Goal: Task Accomplishment & Management: Manage account settings

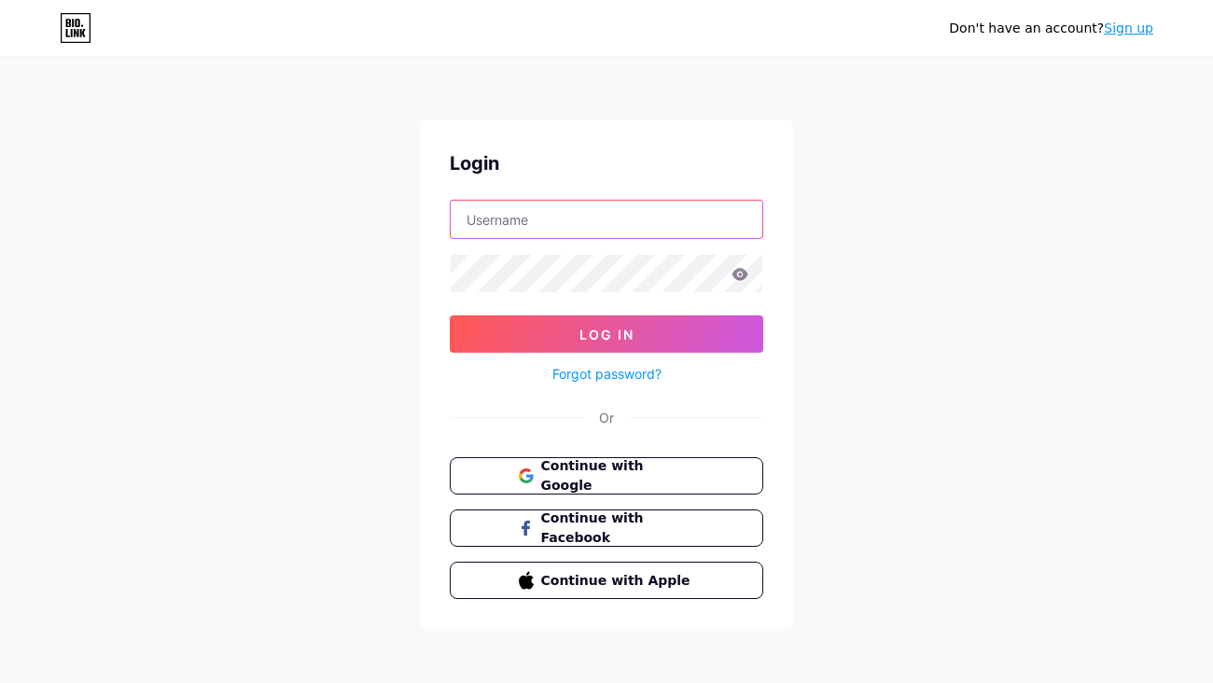
type input "annas"
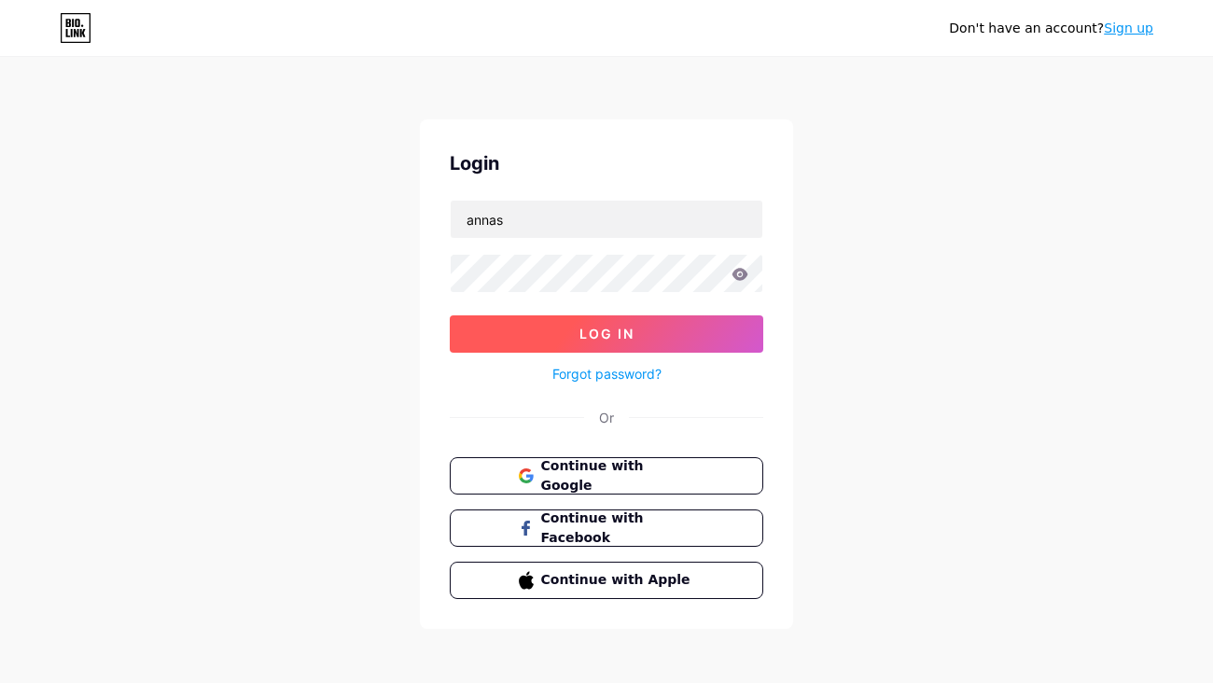
click at [533, 336] on button "Log In" at bounding box center [606, 333] width 313 height 37
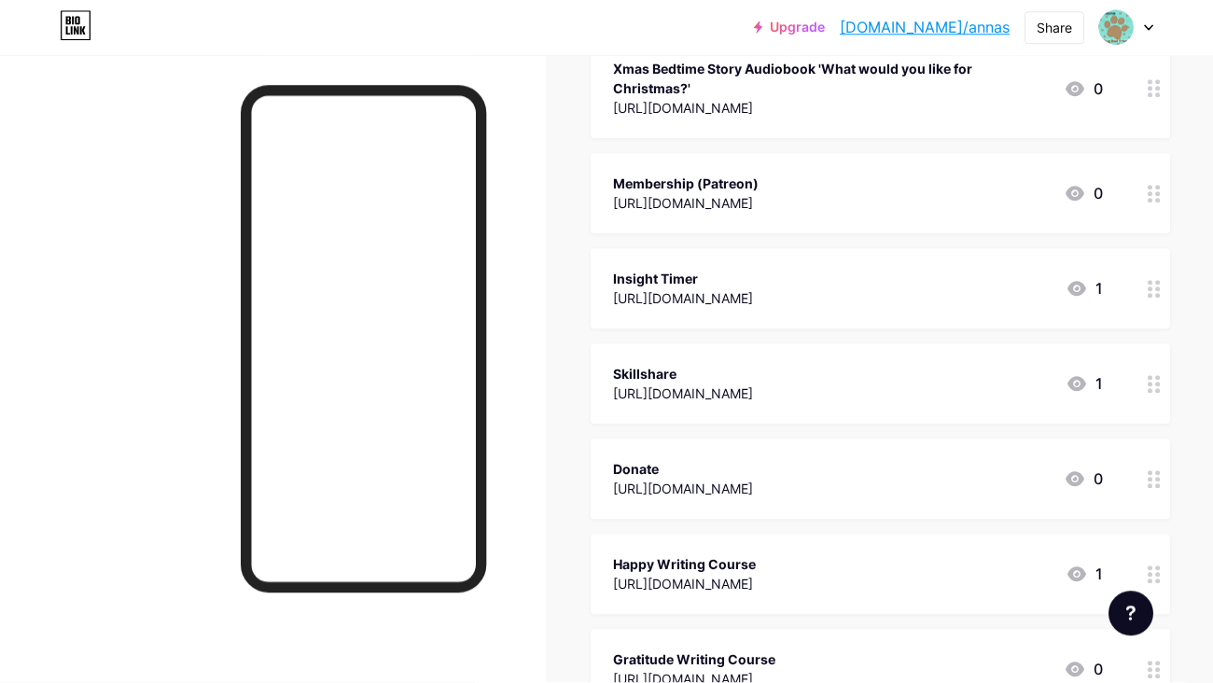
scroll to position [660, 0]
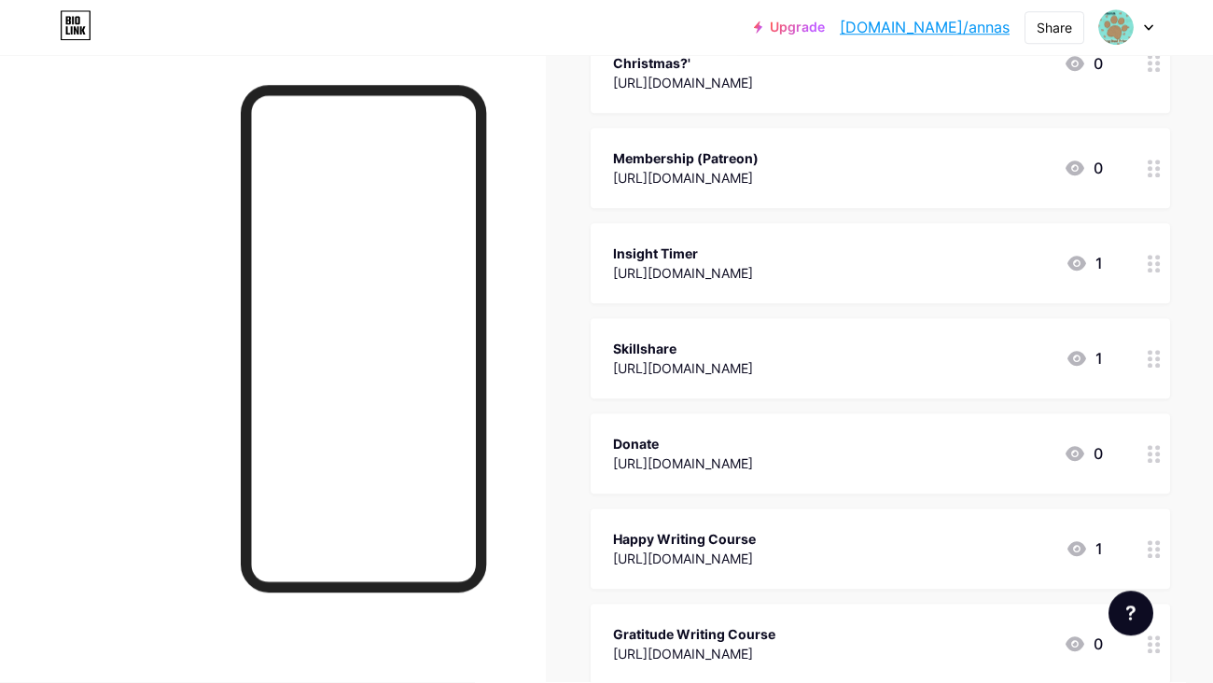
click at [1153, 268] on icon at bounding box center [1153, 265] width 13 height 18
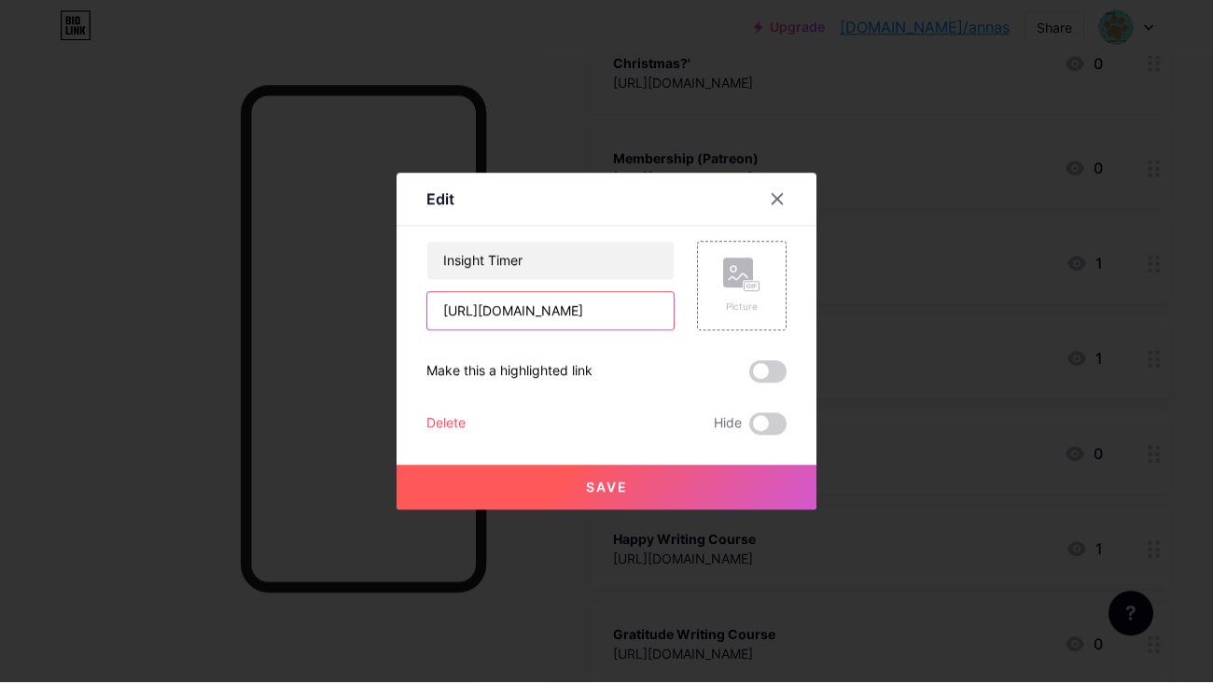
click at [631, 319] on input "[URL][DOMAIN_NAME]" at bounding box center [550, 311] width 246 height 37
click at [535, 321] on input "[URL][DOMAIN_NAME]" at bounding box center [550, 311] width 246 height 37
paste input "[URL][DOMAIN_NAME]"
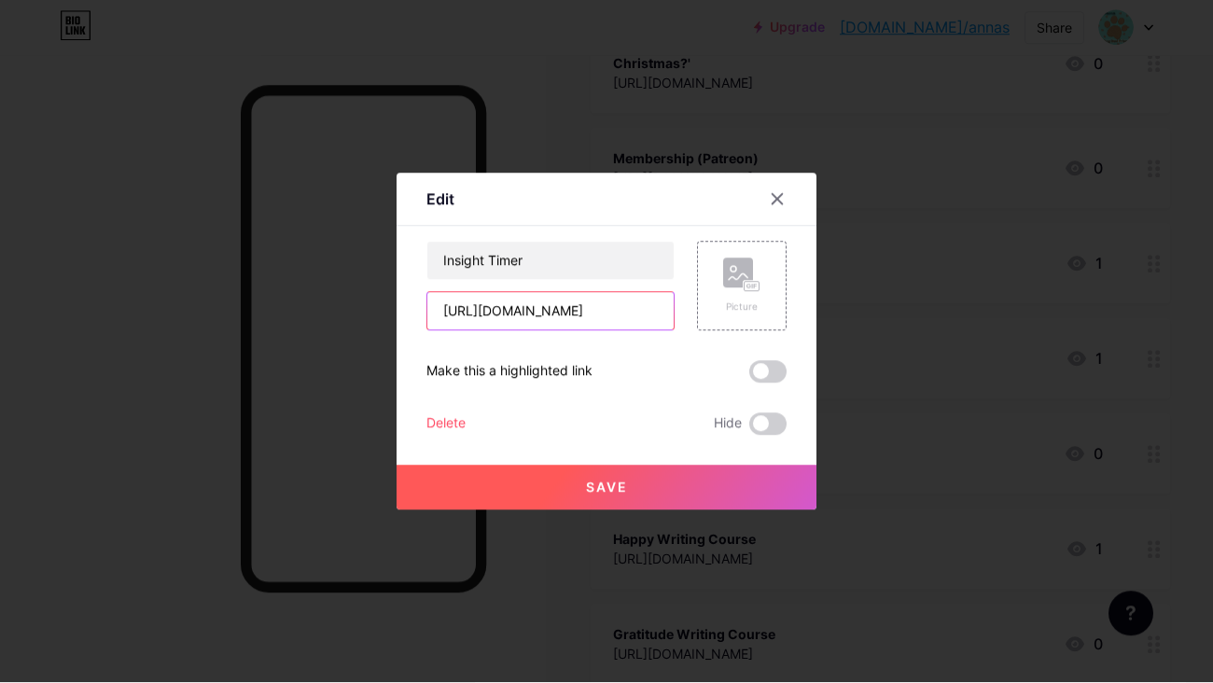
type input "[URL][DOMAIN_NAME]"
click at [622, 485] on span "Save" at bounding box center [607, 487] width 42 height 16
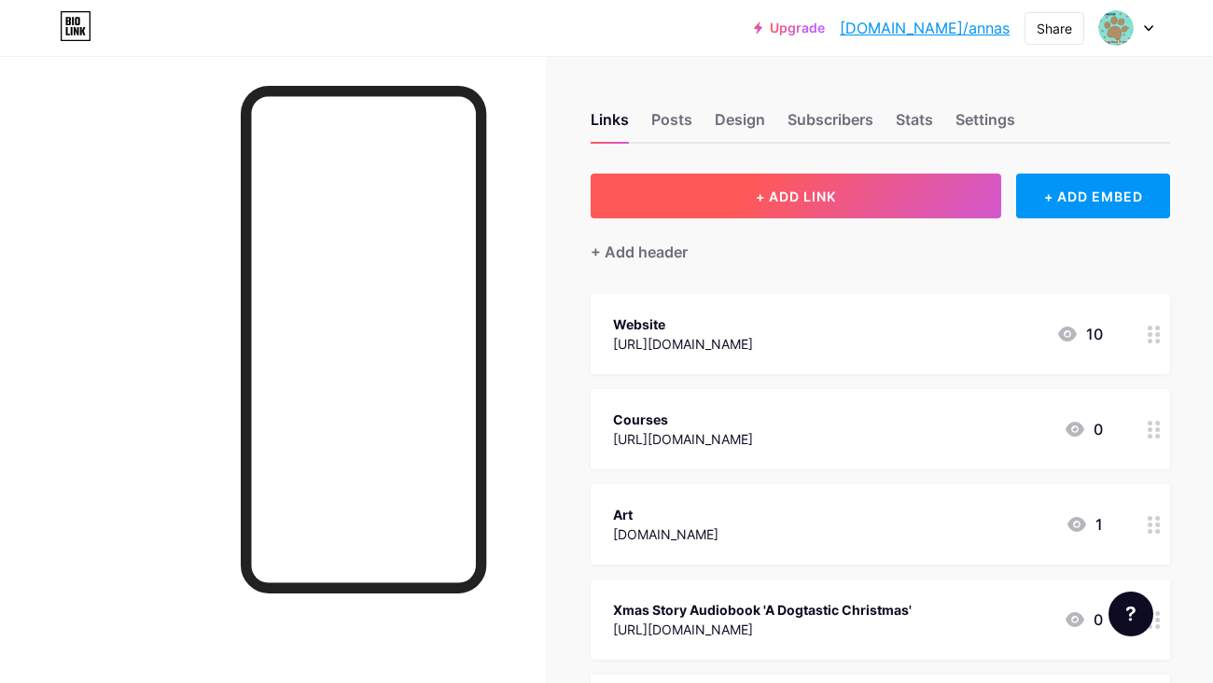
scroll to position [0, 0]
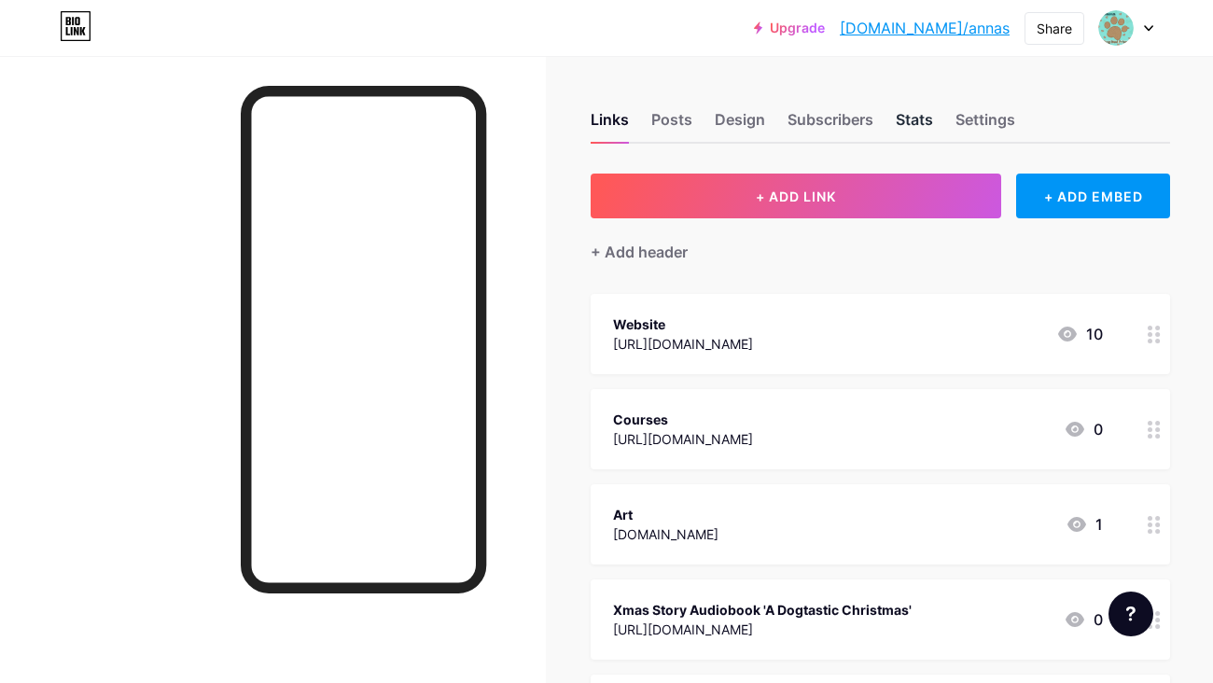
click at [904, 118] on div "Stats" at bounding box center [914, 125] width 37 height 34
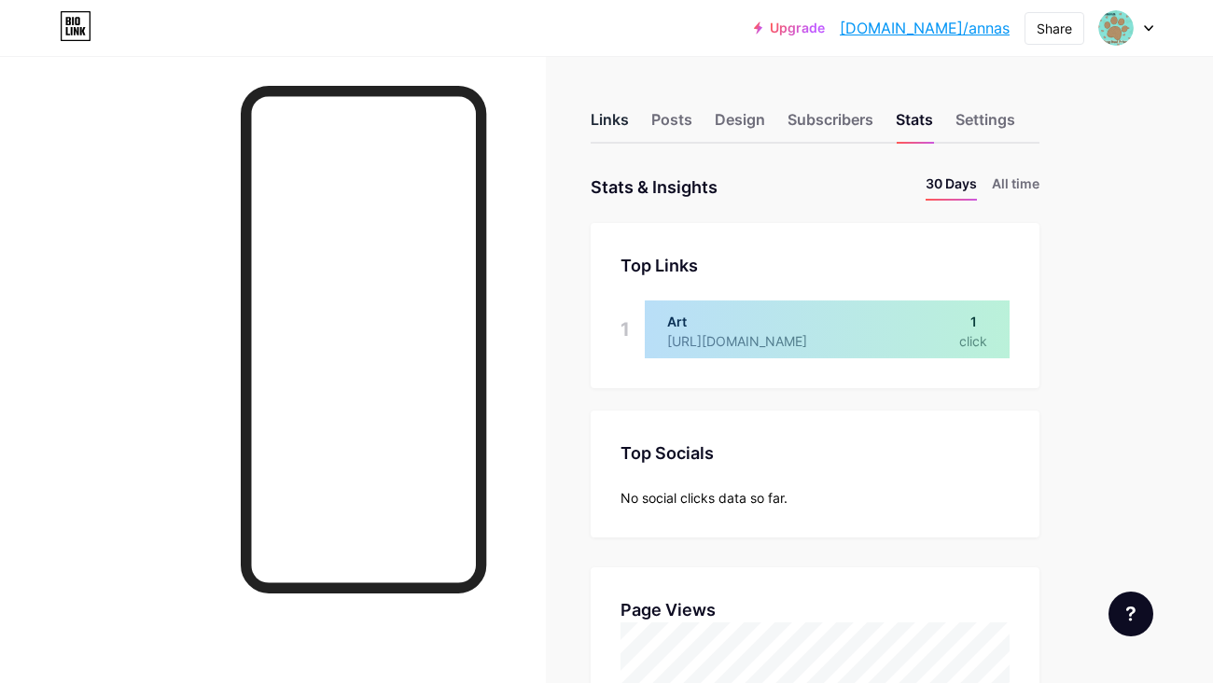
click at [622, 118] on div "Links" at bounding box center [609, 125] width 38 height 34
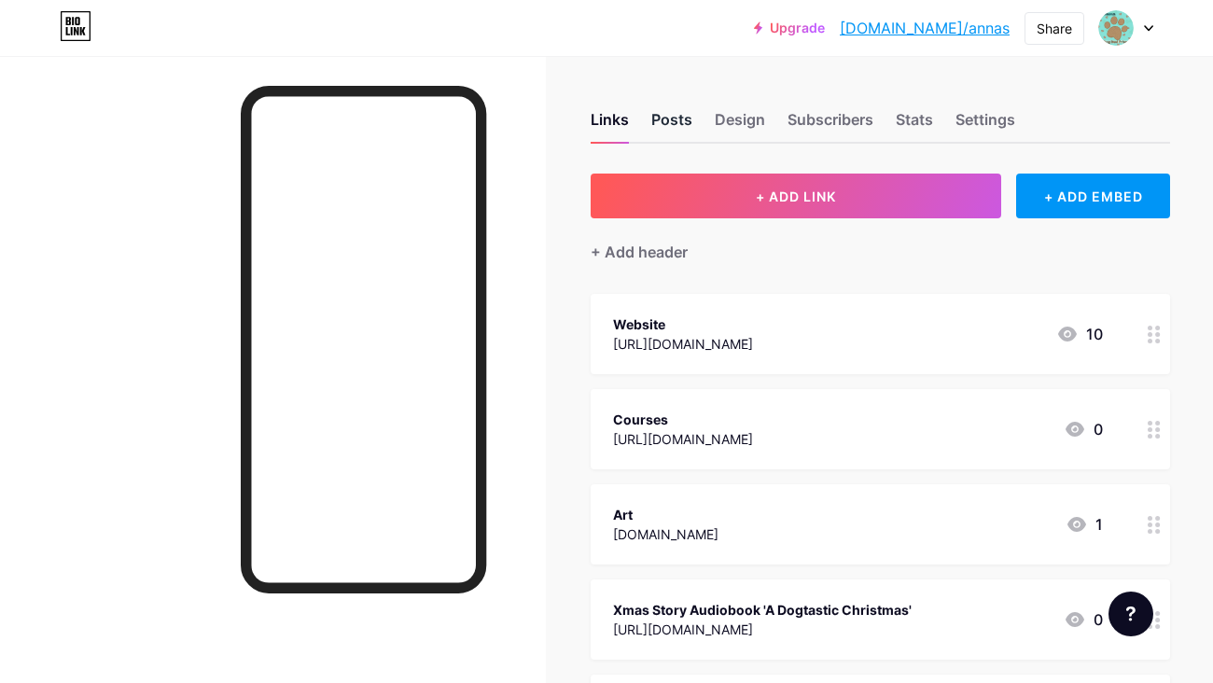
click at [671, 121] on div "Posts" at bounding box center [671, 125] width 41 height 34
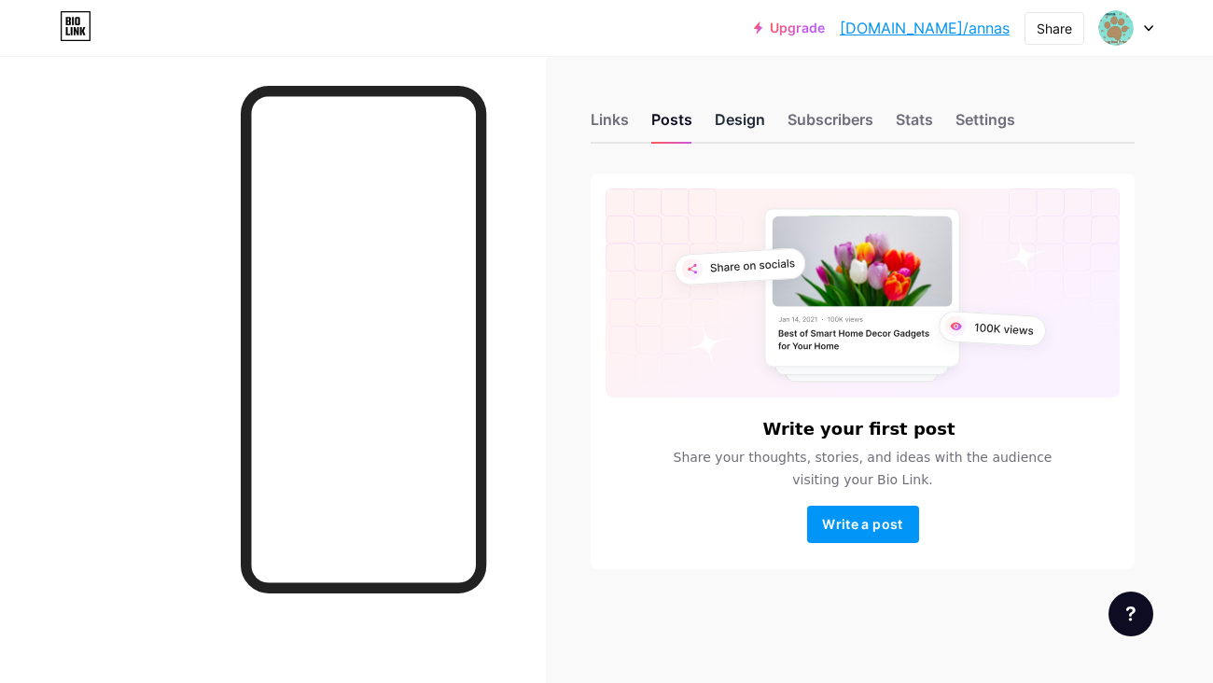
click at [747, 114] on div "Design" at bounding box center [740, 125] width 50 height 34
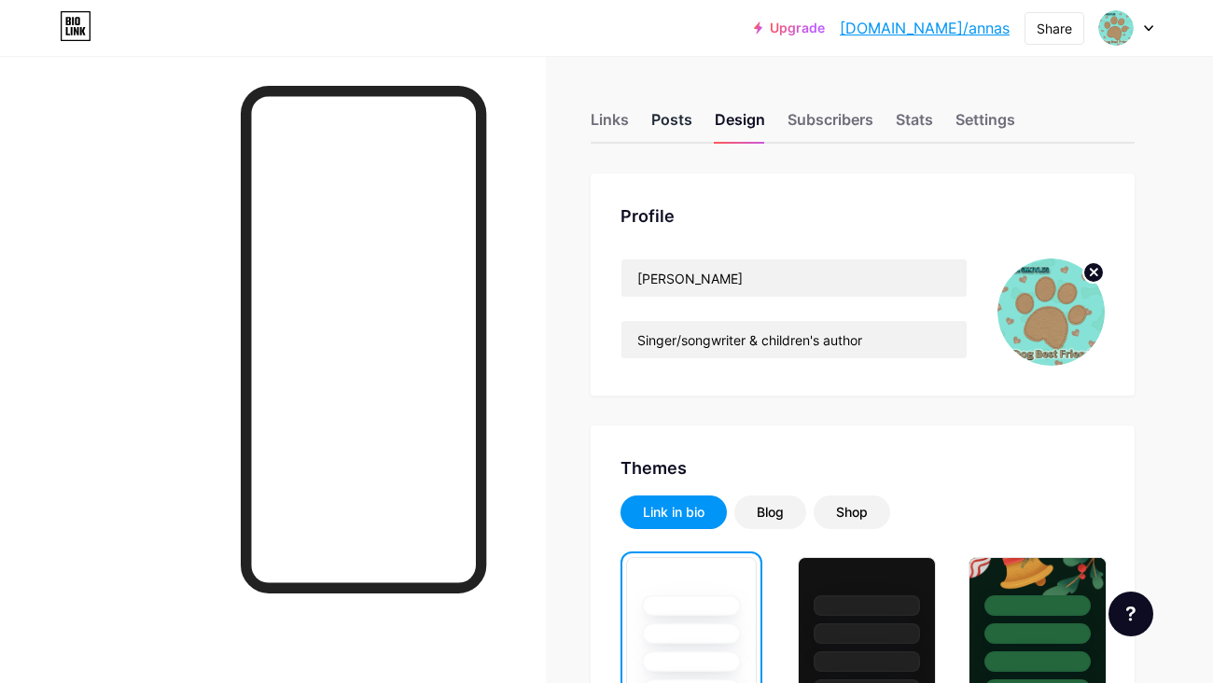
click at [674, 123] on div "Posts" at bounding box center [671, 125] width 41 height 34
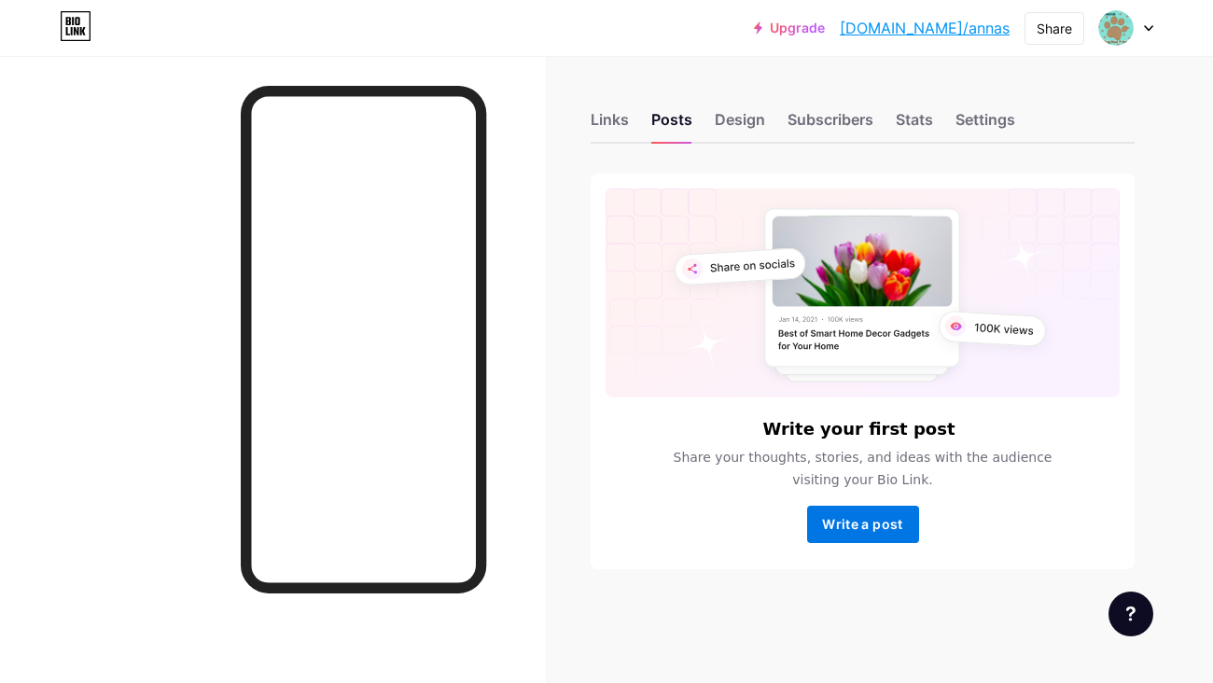
click at [855, 524] on span "Write a post" at bounding box center [862, 524] width 80 height 16
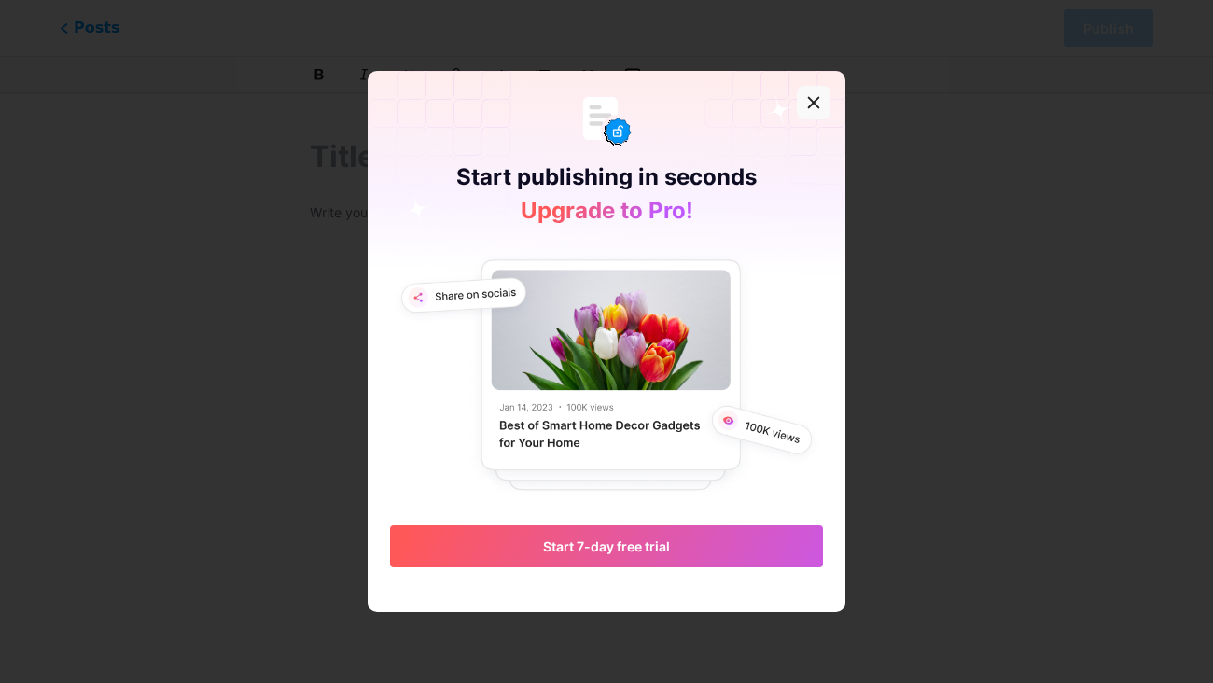
click at [816, 107] on icon at bounding box center [813, 102] width 15 height 15
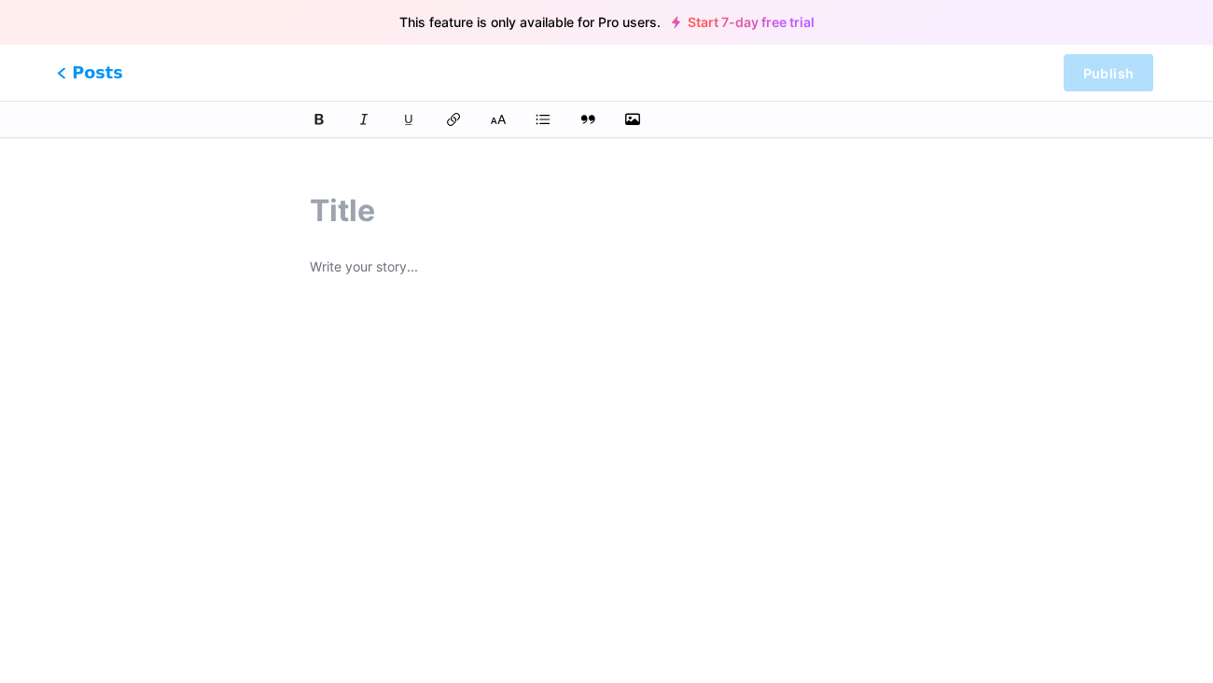
click at [71, 73] on span "Posts" at bounding box center [90, 73] width 66 height 24
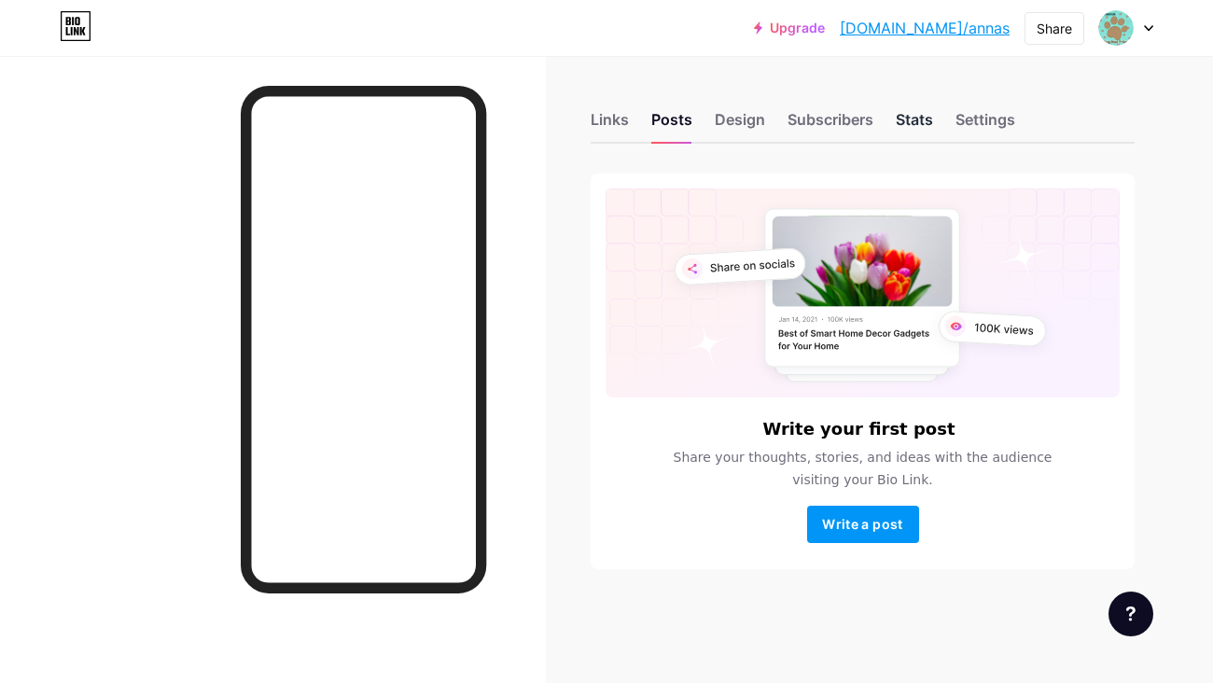
click at [913, 118] on div "Stats" at bounding box center [914, 125] width 37 height 34
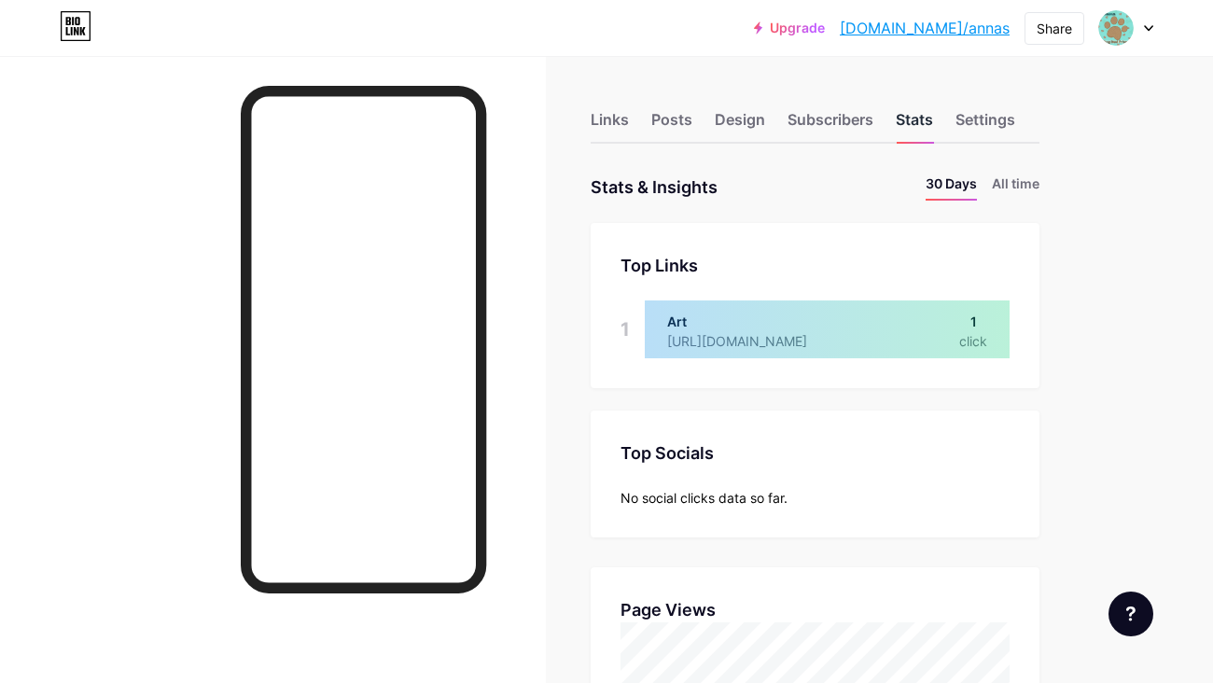
scroll to position [683, 1213]
click at [975, 121] on div "Settings" at bounding box center [985, 125] width 60 height 34
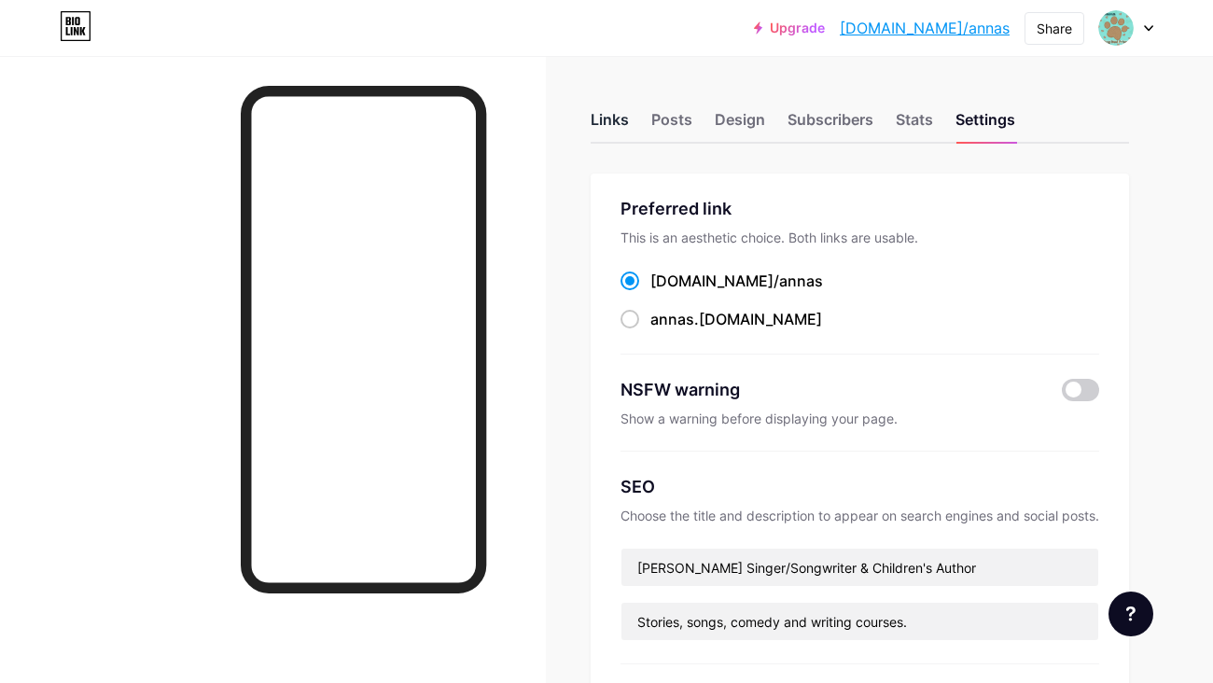
click at [622, 125] on div "Links" at bounding box center [609, 125] width 38 height 34
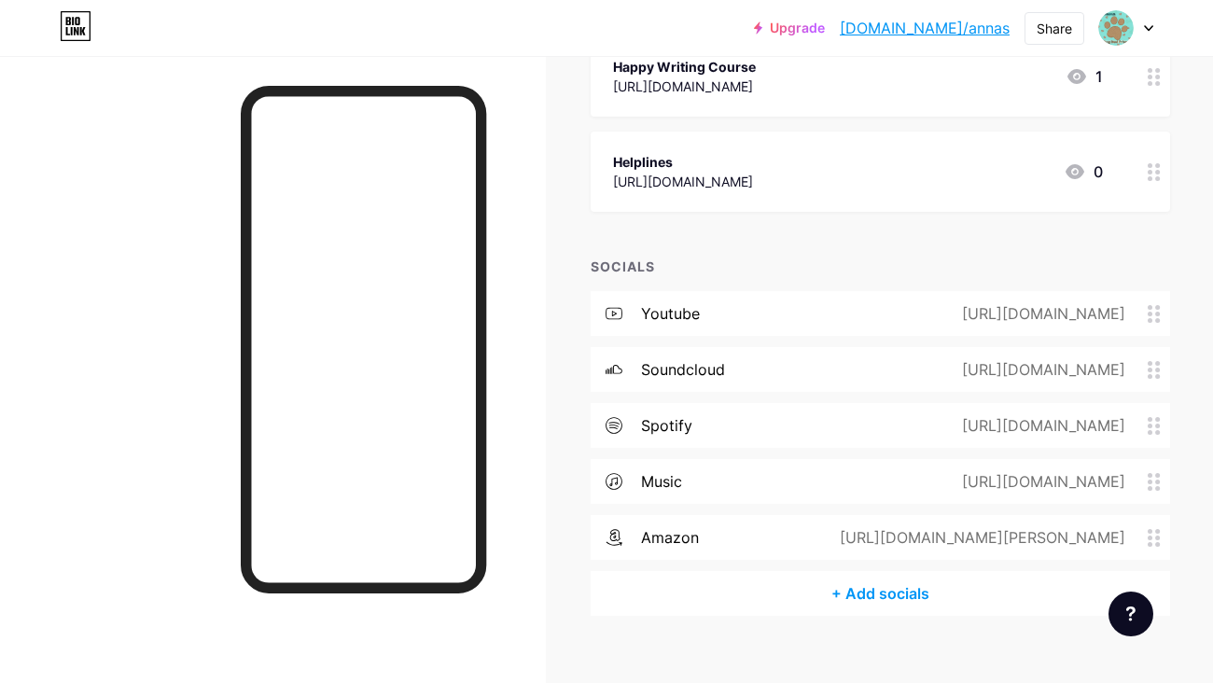
scroll to position [2560, 0]
click at [1153, 311] on icon at bounding box center [1153, 315] width 13 height 18
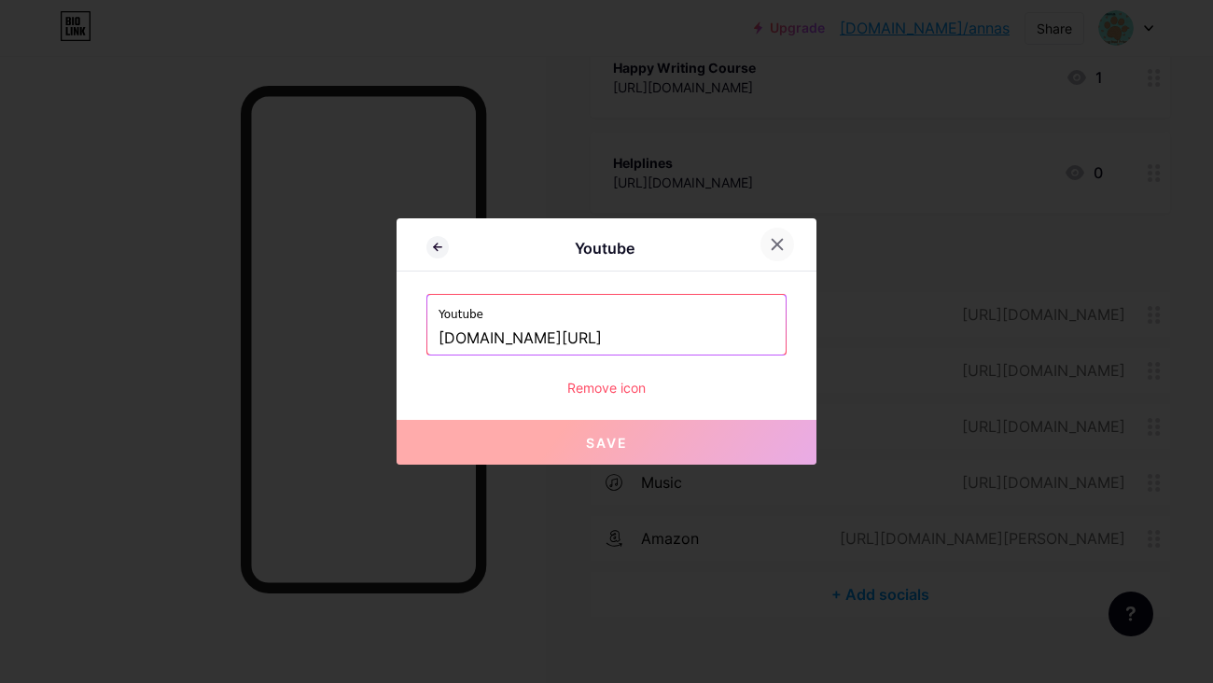
click at [775, 240] on icon at bounding box center [777, 244] width 15 height 15
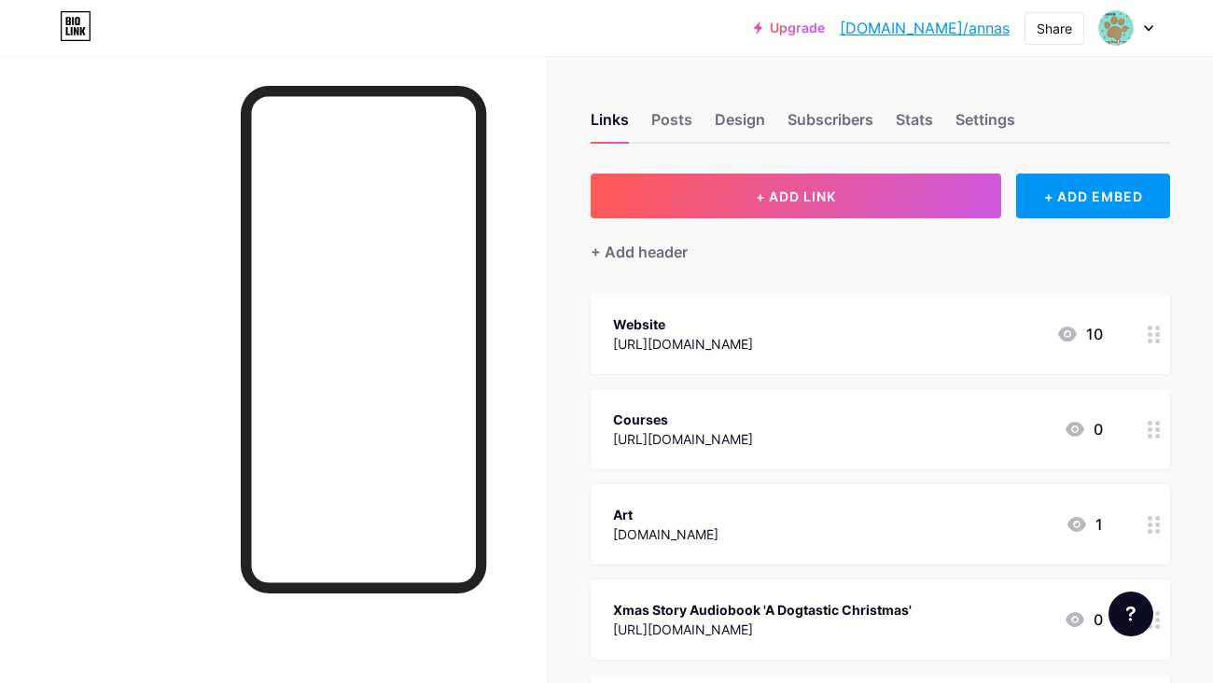
scroll to position [0, 0]
click at [1109, 41] on img at bounding box center [1116, 28] width 30 height 30
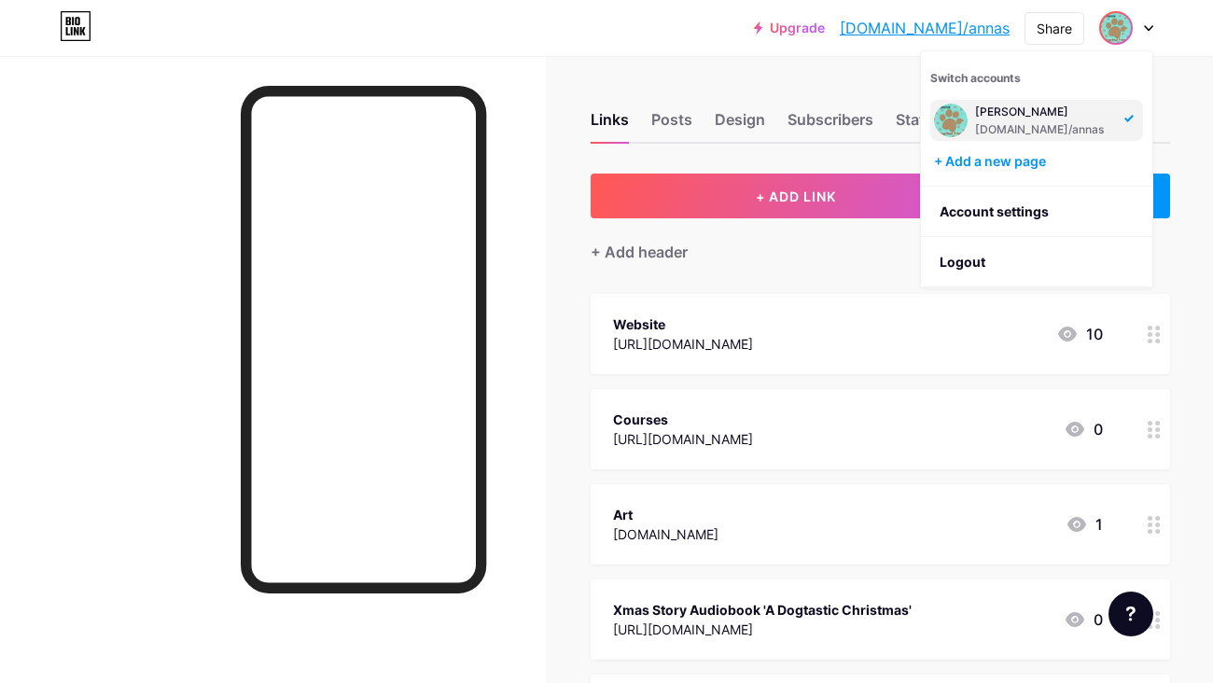
click at [529, 219] on div at bounding box center [273, 397] width 546 height 683
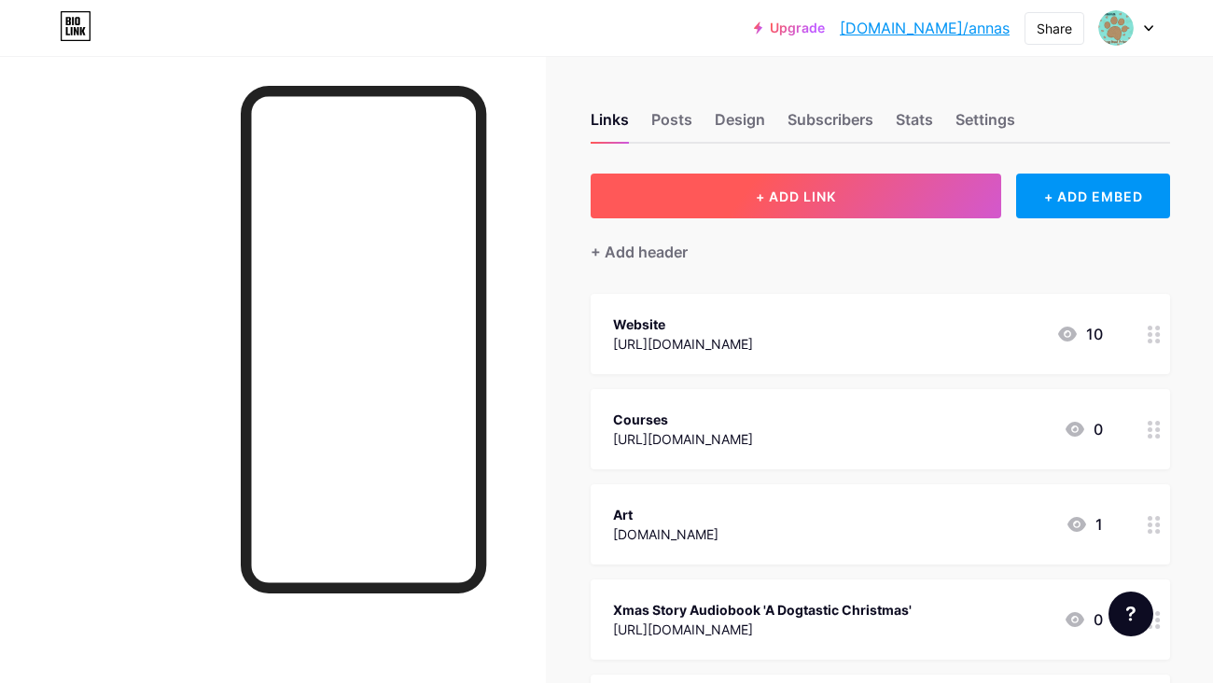
click at [784, 194] on span "+ ADD LINK" at bounding box center [796, 196] width 80 height 16
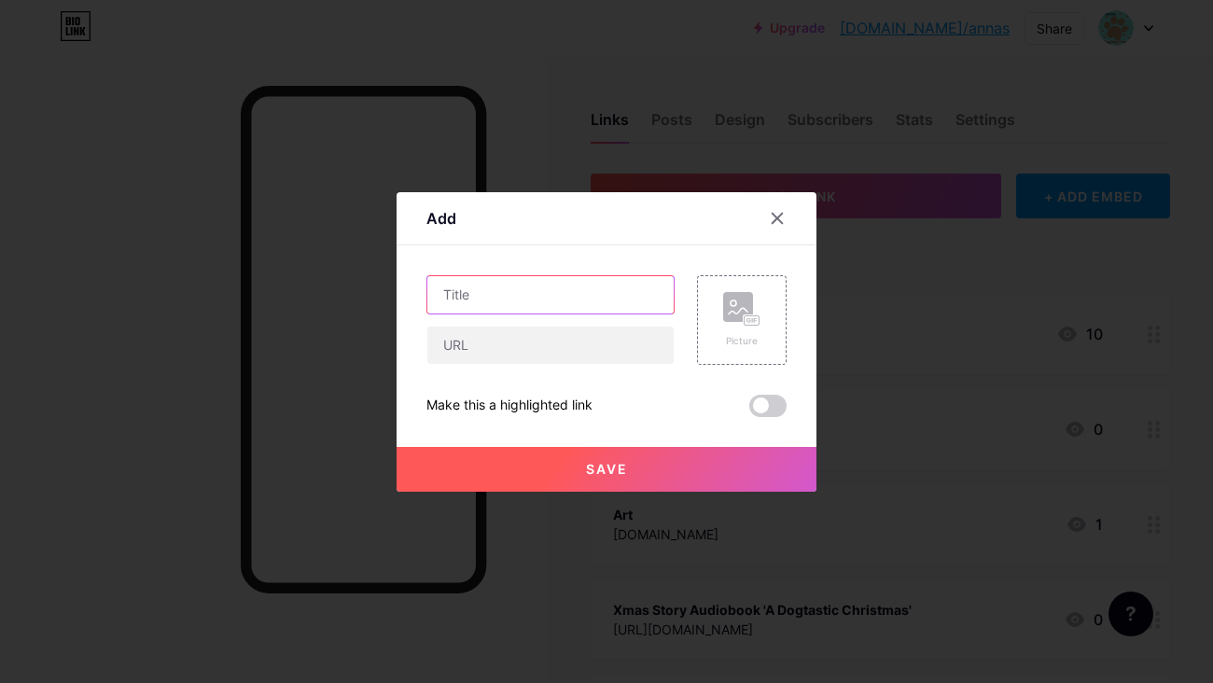
click at [533, 289] on input "text" at bounding box center [550, 294] width 246 height 37
type input "Tik T"
click at [784, 214] on icon at bounding box center [777, 218] width 15 height 15
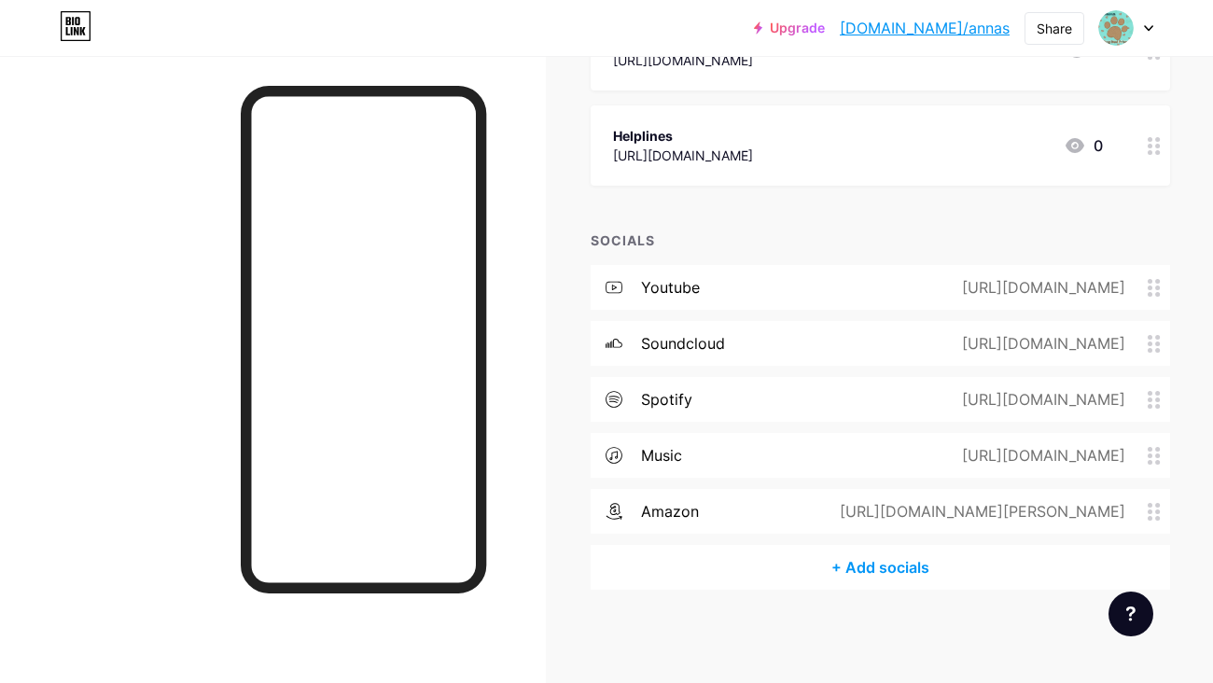
scroll to position [2586, 0]
click at [882, 572] on div "+ Add socials" at bounding box center [879, 568] width 579 height 45
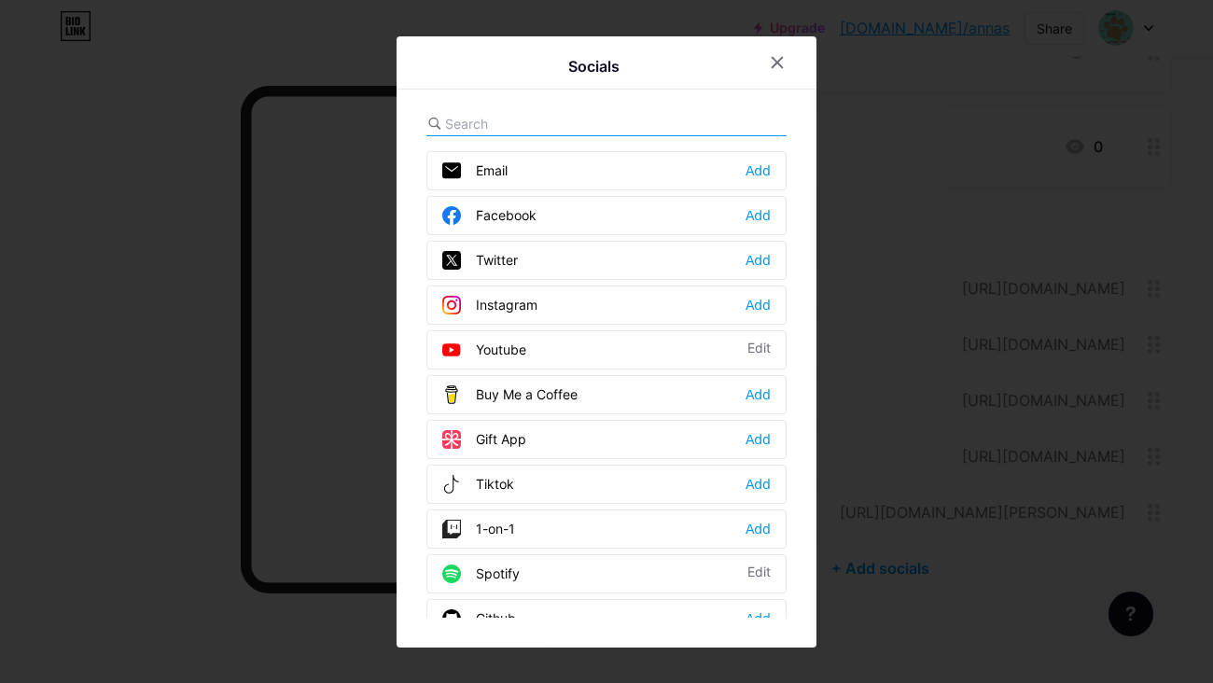
scroll to position [32, 0]
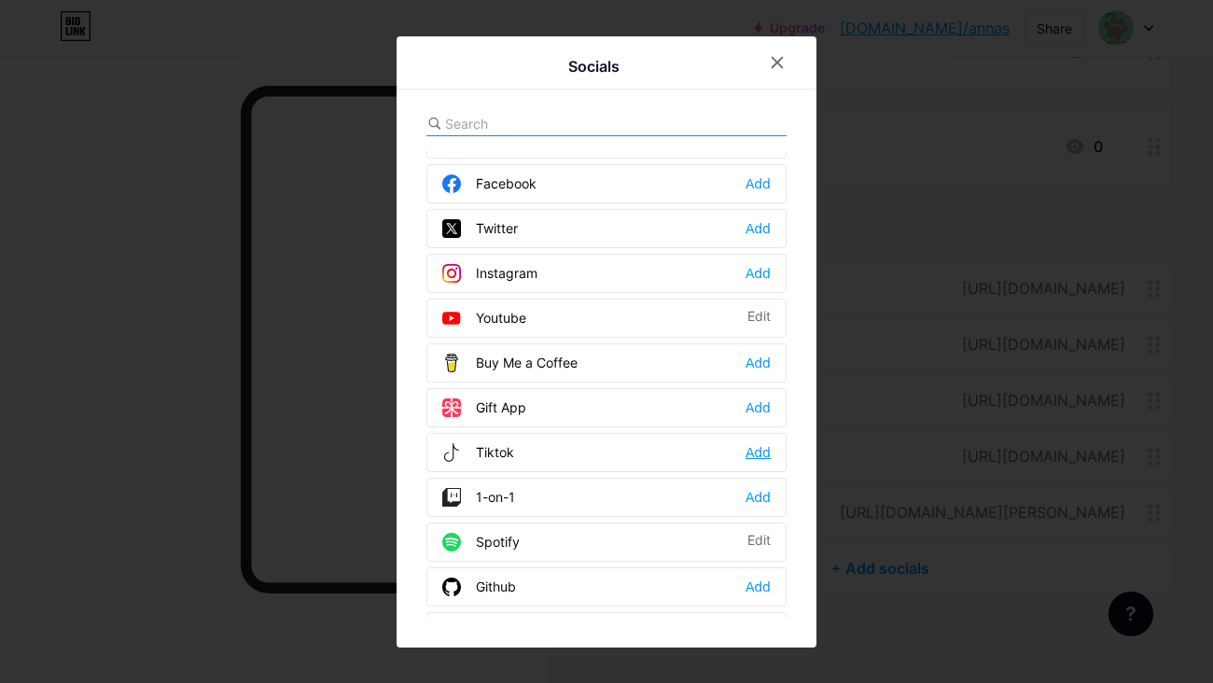
click at [757, 451] on div "Add" at bounding box center [757, 452] width 25 height 19
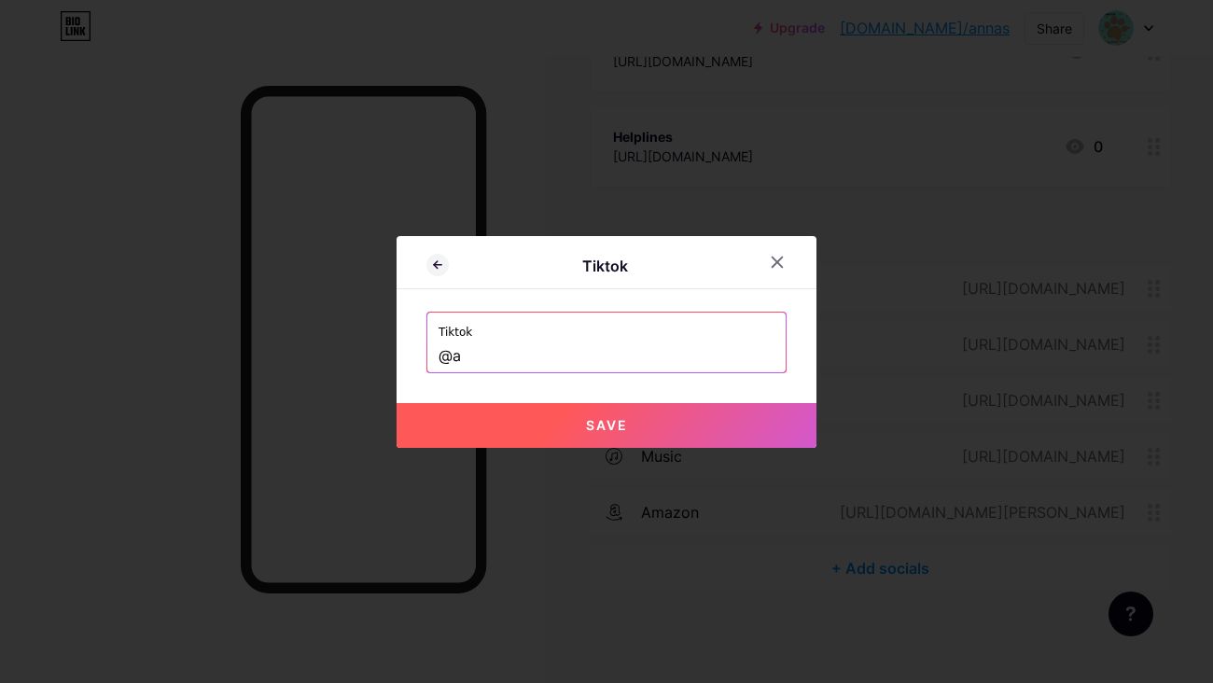
type input "@"
click at [582, 413] on button "Save" at bounding box center [606, 425] width 420 height 45
type input "[URL][DOMAIN_NAME]"
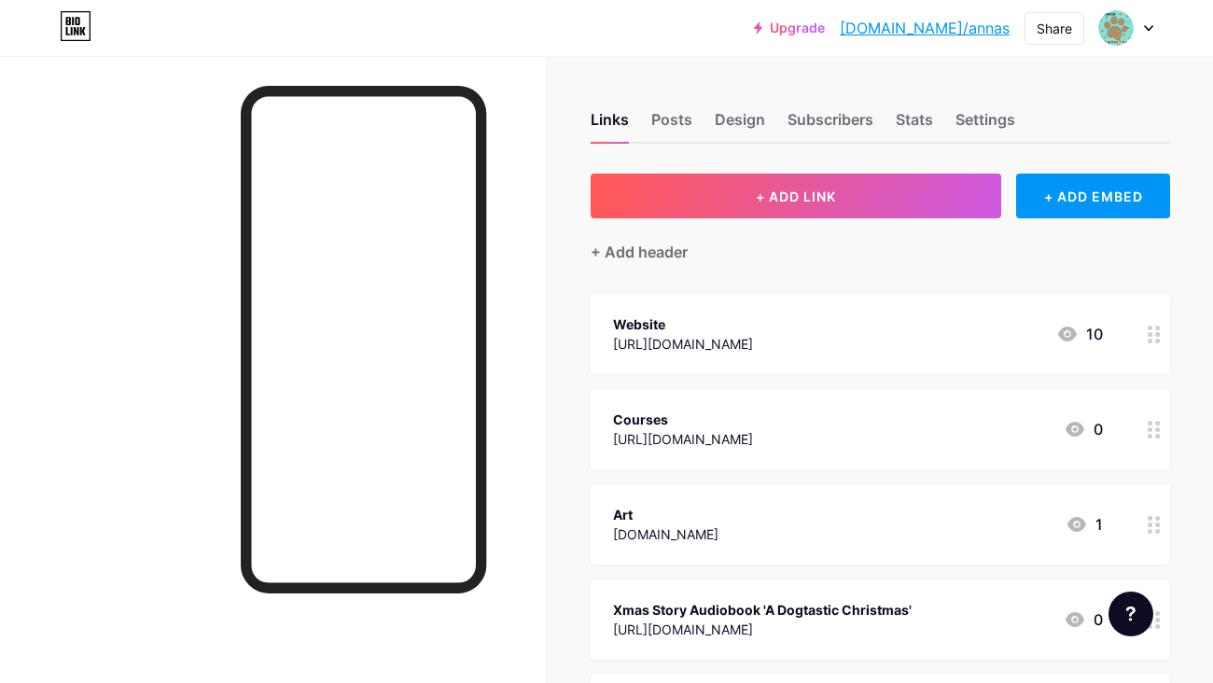
scroll to position [0, 0]
click at [915, 119] on div "Stats" at bounding box center [914, 125] width 37 height 34
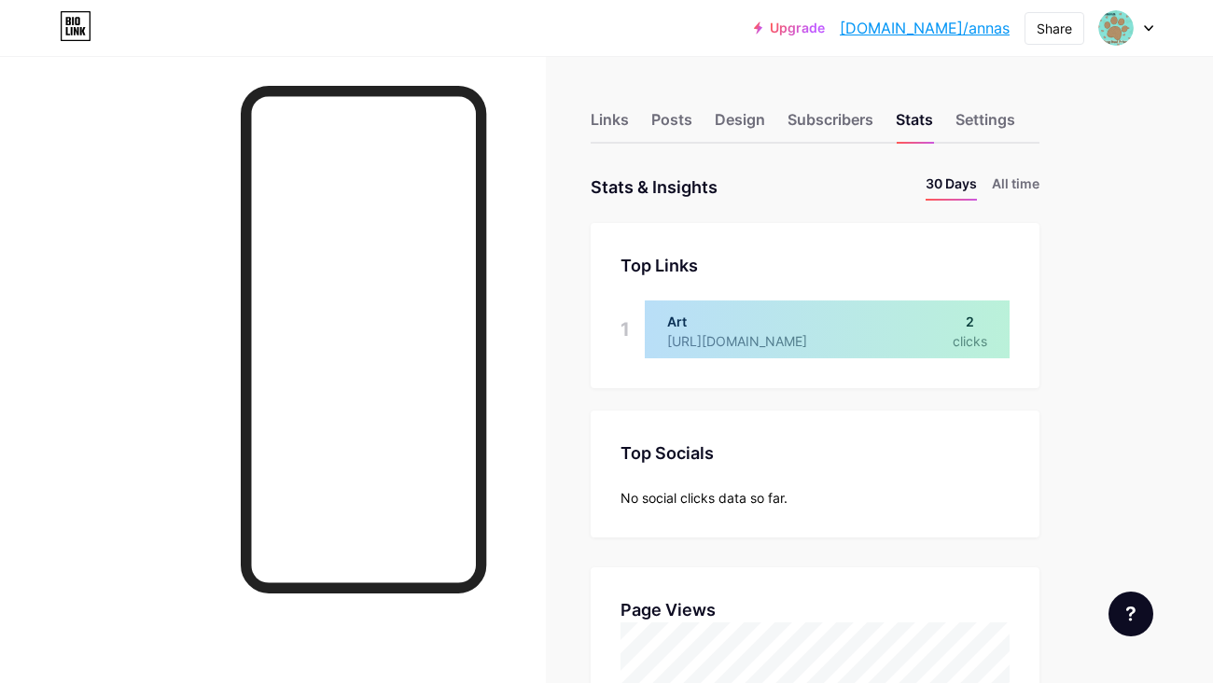
scroll to position [683, 1213]
click at [1021, 190] on li "All time" at bounding box center [1016, 187] width 48 height 27
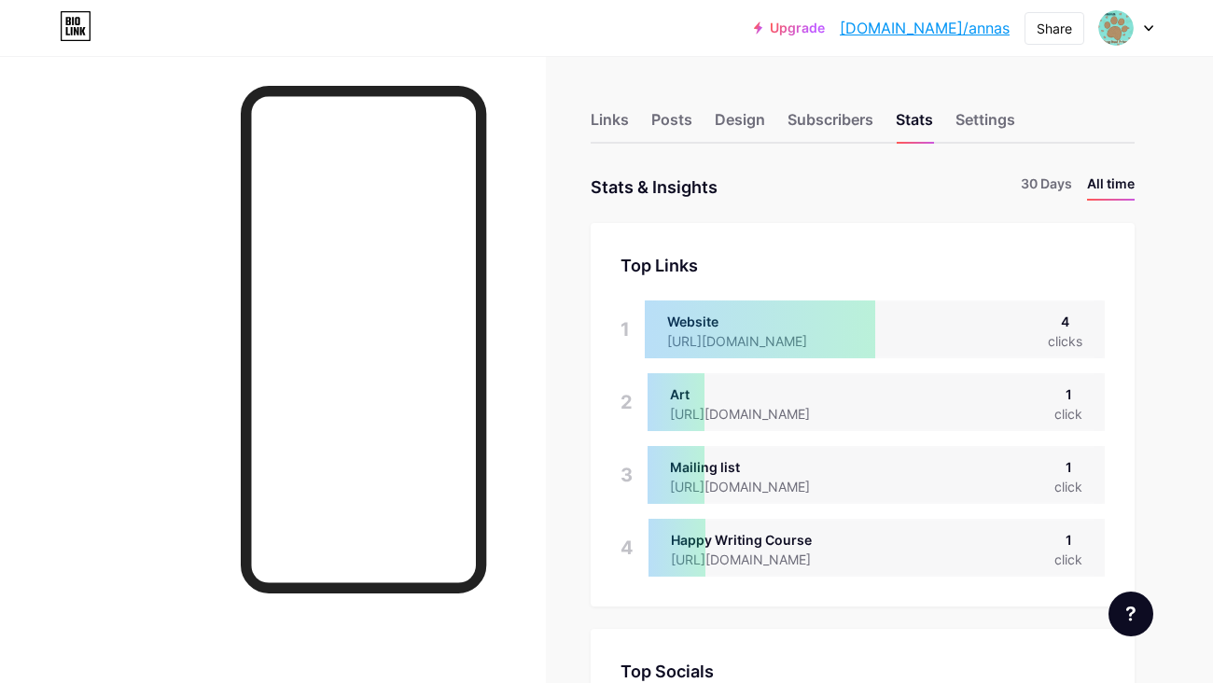
scroll to position [0, 0]
click at [987, 124] on div "Settings" at bounding box center [985, 125] width 60 height 34
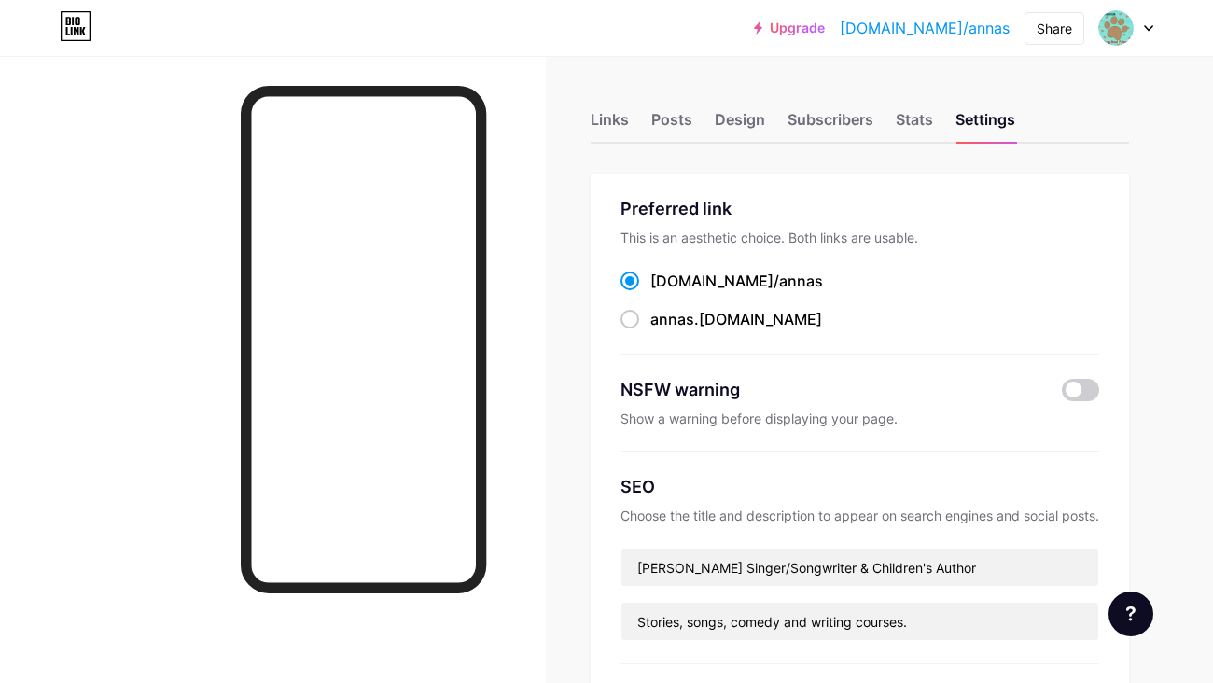
click at [1131, 27] on img at bounding box center [1115, 27] width 35 height 35
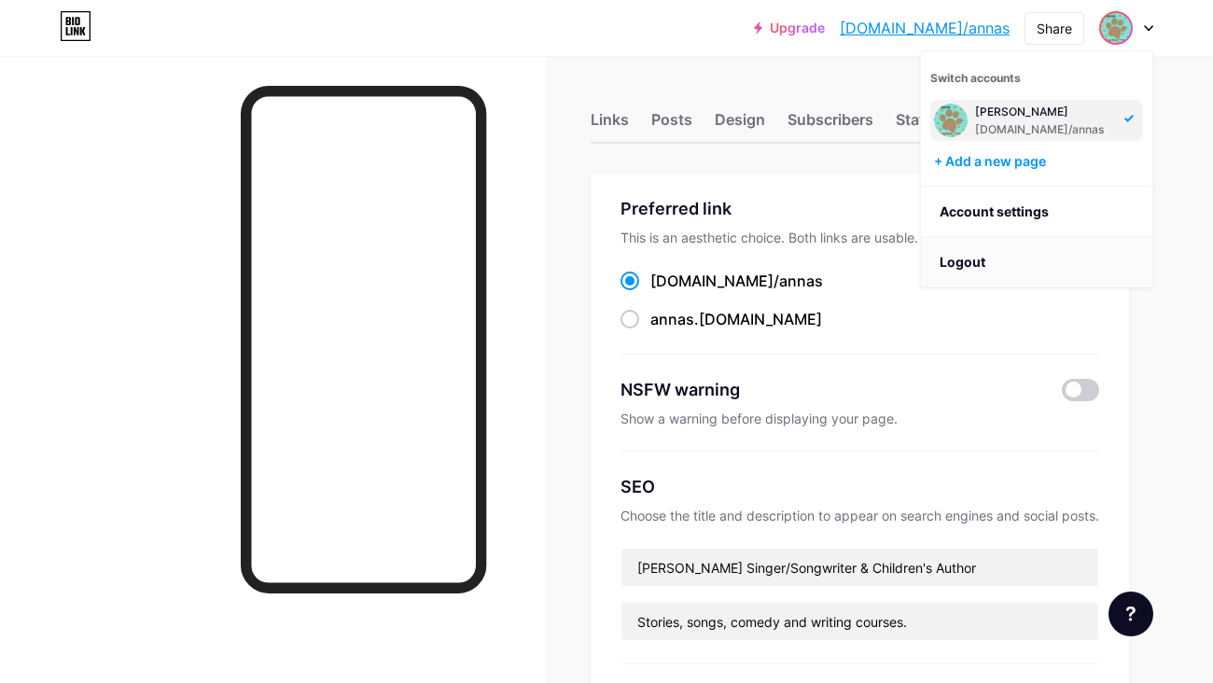
click at [995, 269] on li "Logout" at bounding box center [1036, 262] width 231 height 50
